Goal: Find specific page/section: Find specific page/section

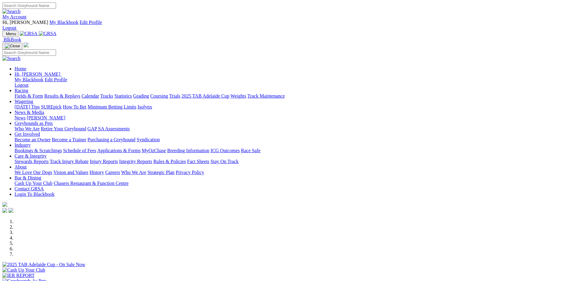
scroll to position [135, 0]
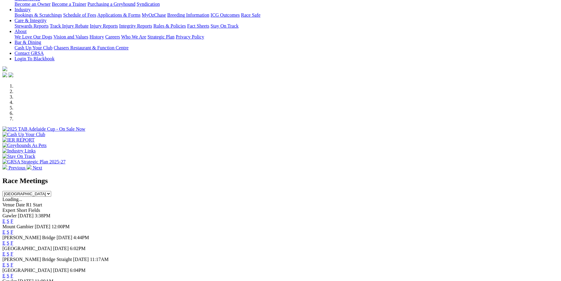
click at [13, 218] on link "F" at bounding box center [12, 220] width 3 height 5
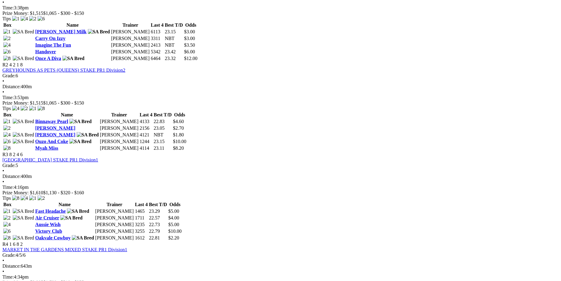
scroll to position [334, 0]
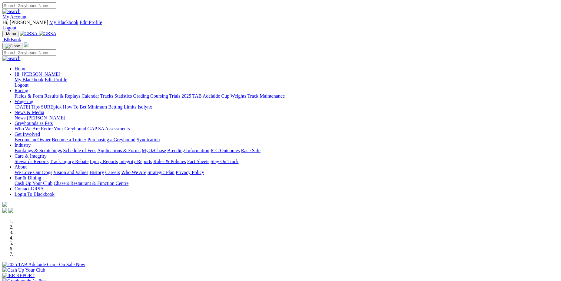
click at [44, 110] on link "News & Media" at bounding box center [30, 112] width 30 height 5
click at [25, 115] on link "News" at bounding box center [20, 117] width 11 height 5
